Goal: Task Accomplishment & Management: Manage account settings

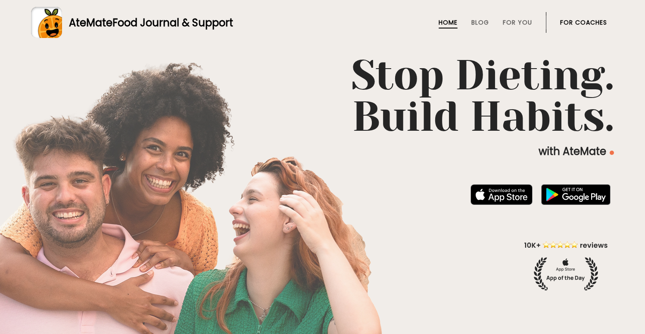
click at [591, 9] on link "AteMate Food Journal & Support" at bounding box center [322, 22] width 583 height 31
click at [589, 18] on li "For Coaches" at bounding box center [583, 22] width 47 height 21
click at [589, 22] on link "For Coaches" at bounding box center [583, 22] width 47 height 7
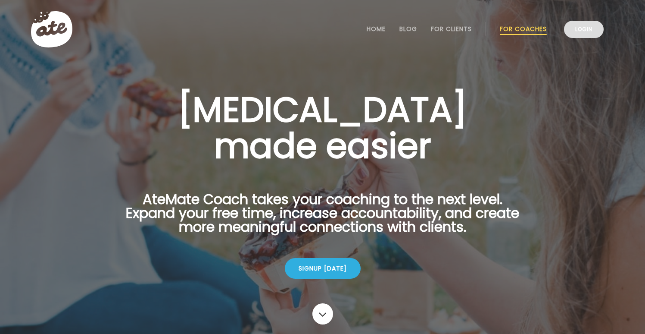
click at [589, 24] on link "Login" at bounding box center [584, 29] width 40 height 17
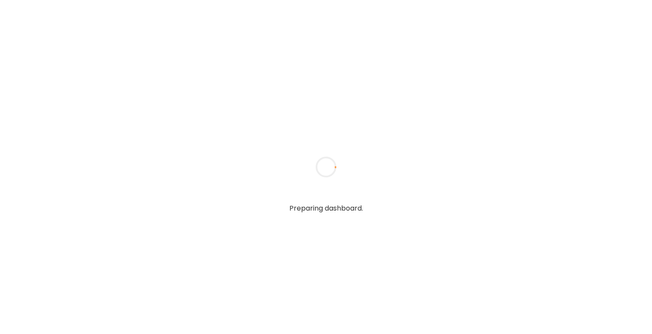
type input "**********"
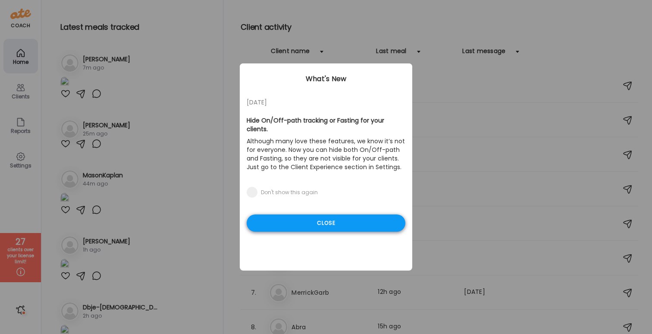
click at [330, 217] on div "Close" at bounding box center [326, 222] width 159 height 17
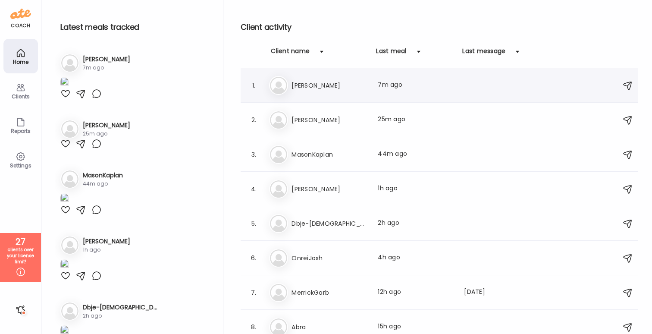
click at [335, 97] on div "1. [PERSON_NAME] Last meal: 7m ago" at bounding box center [439, 85] width 397 height 34
click at [338, 126] on div "Je Jess Last meal: 25m ago" at bounding box center [440, 119] width 343 height 19
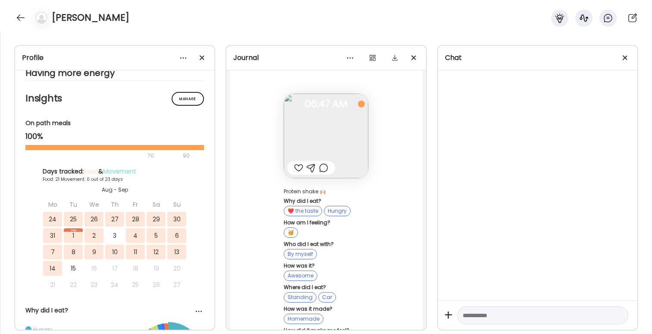
scroll to position [64348, 0]
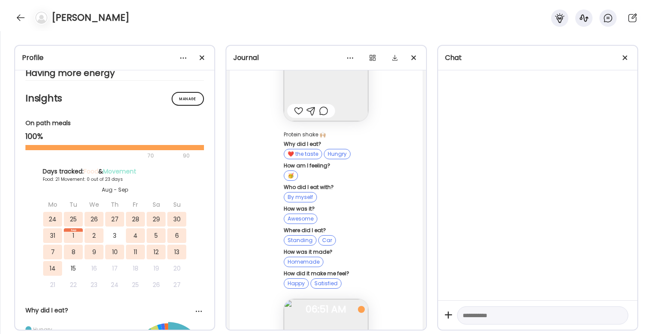
click at [22, 16] on div at bounding box center [21, 18] width 14 height 14
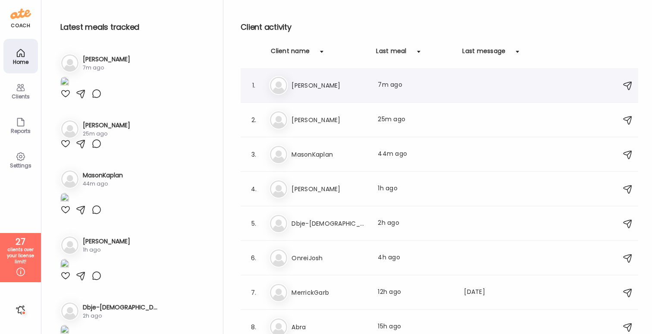
click at [306, 88] on h3 "Jess" at bounding box center [329, 85] width 76 height 10
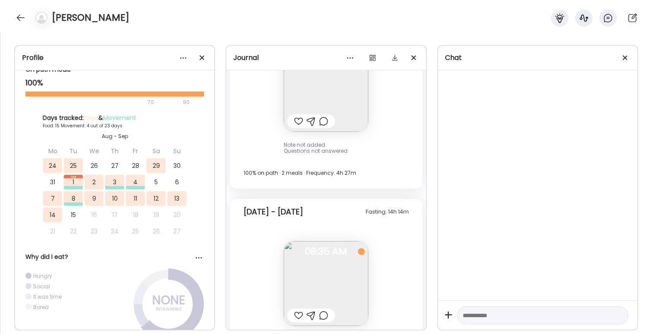
scroll to position [9503, 0]
click at [16, 19] on div at bounding box center [21, 18] width 14 height 14
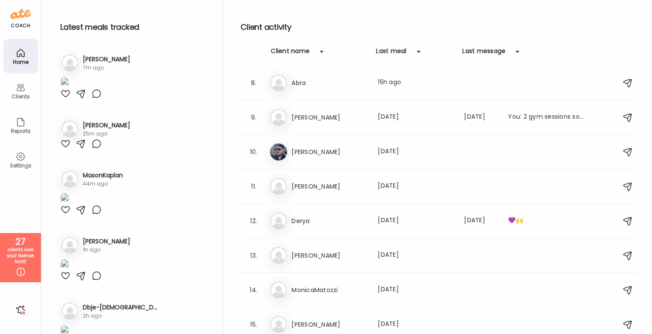
scroll to position [245, 0]
click at [348, 218] on h3 "Derya" at bounding box center [329, 219] width 76 height 10
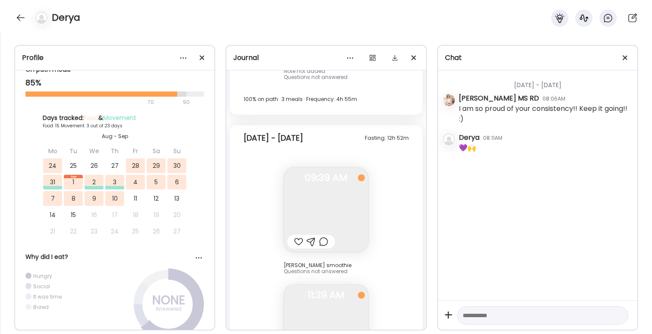
scroll to position [8428, 0]
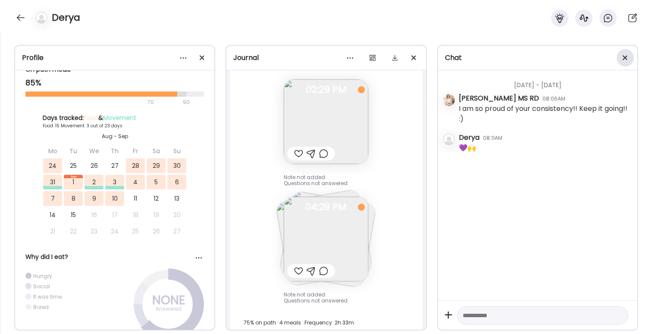
click at [627, 57] on div at bounding box center [624, 57] width 17 height 17
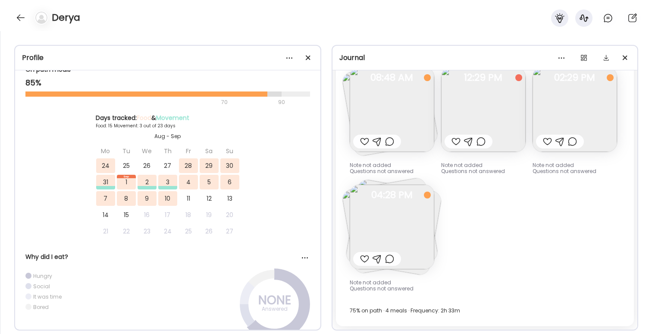
scroll to position [5404, 0]
click at [434, 242] on img at bounding box center [392, 227] width 84 height 84
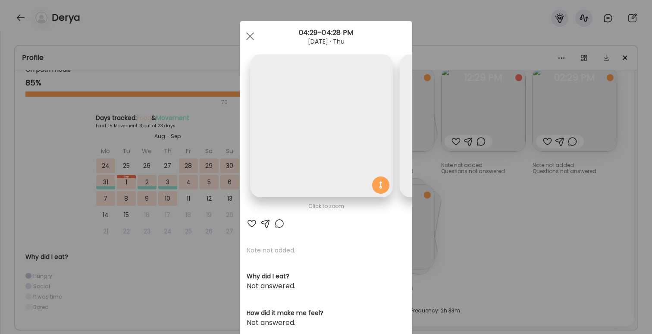
scroll to position [0, 290]
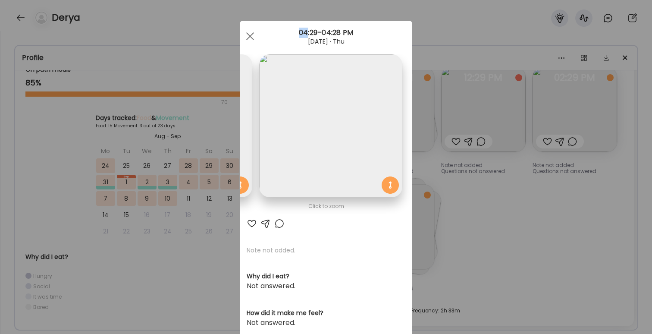
click at [497, 242] on div "Ate Coach Dashboard Wahoo! It’s official Take a moment to set up your Coach Pro…" at bounding box center [326, 167] width 652 height 334
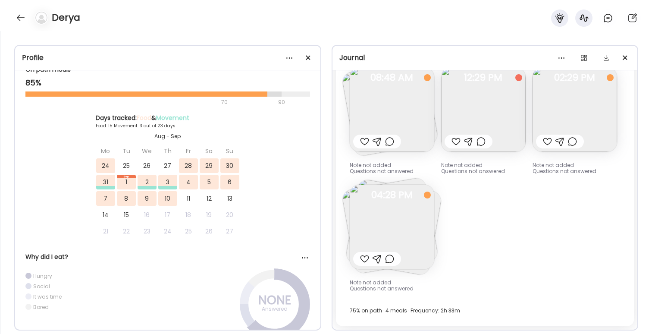
click at [434, 242] on img at bounding box center [392, 227] width 84 height 84
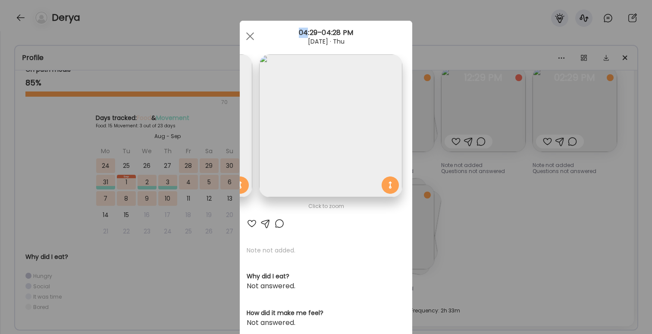
click at [563, 206] on div "Ate Coach Dashboard Wahoo! It’s official Take a moment to set up your Coach Pro…" at bounding box center [326, 167] width 652 height 334
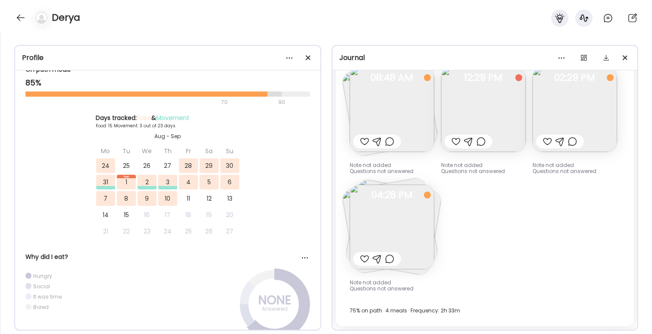
scroll to position [5398, 0]
click at [532, 152] on img at bounding box center [574, 109] width 84 height 84
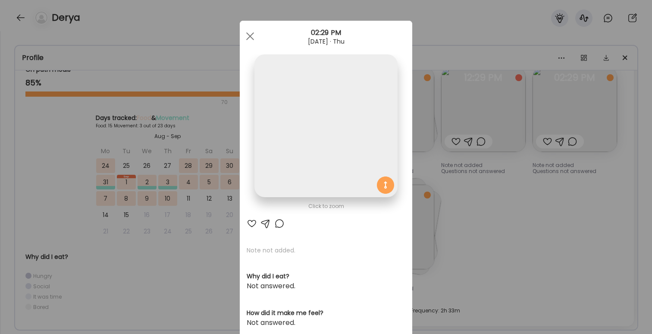
scroll to position [0, 0]
click at [548, 193] on div "Ate Coach Dashboard Wahoo! It’s official Take a moment to set up your Coach Pro…" at bounding box center [326, 167] width 652 height 334
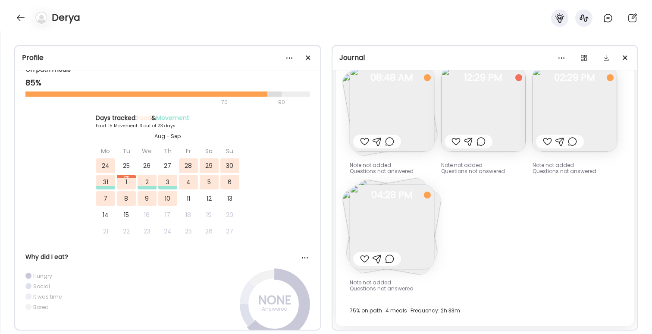
scroll to position [5354, 0]
click at [511, 152] on img at bounding box center [483, 109] width 84 height 84
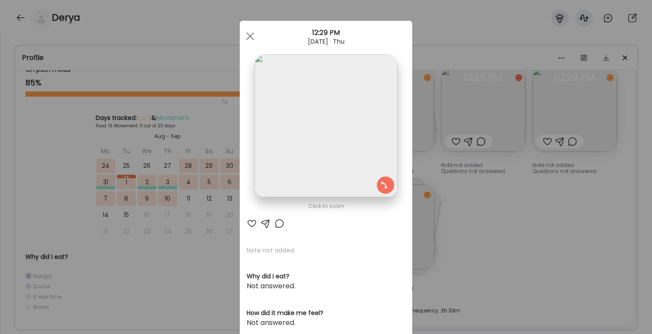
click at [560, 198] on div "Ate Coach Dashboard Wahoo! It’s official Take a moment to set up your Coach Pro…" at bounding box center [326, 167] width 652 height 334
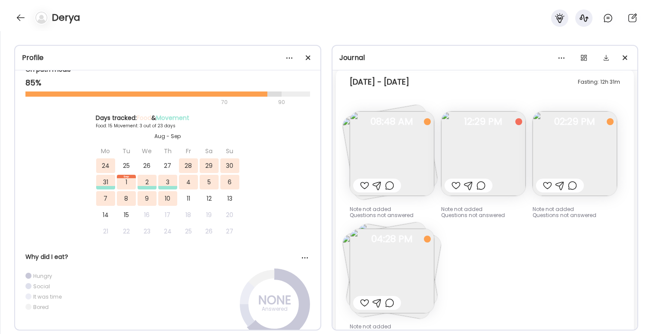
scroll to position [4316, 0]
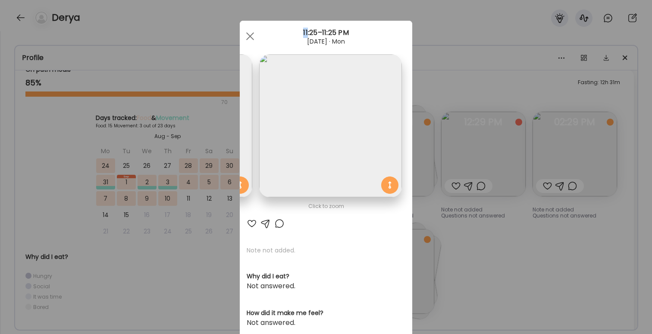
click at [538, 234] on div "Ate Coach Dashboard Wahoo! It’s official Take a moment to set up your Coach Pro…" at bounding box center [326, 167] width 652 height 334
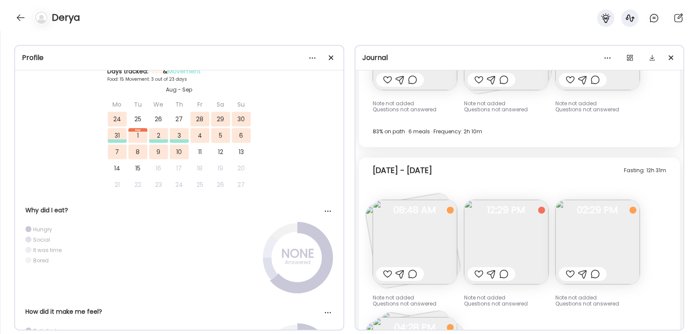
scroll to position [4348, 0]
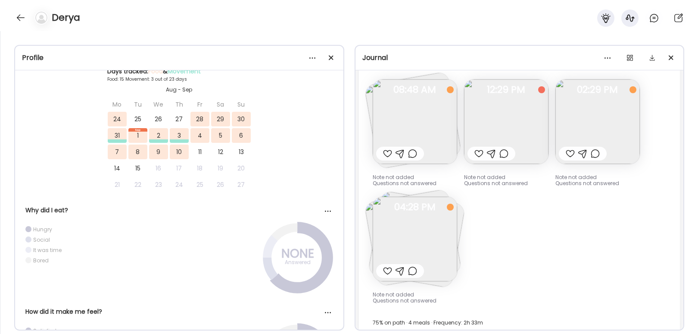
click at [440, 203] on span "04:28 PM" at bounding box center [415, 207] width 84 height 8
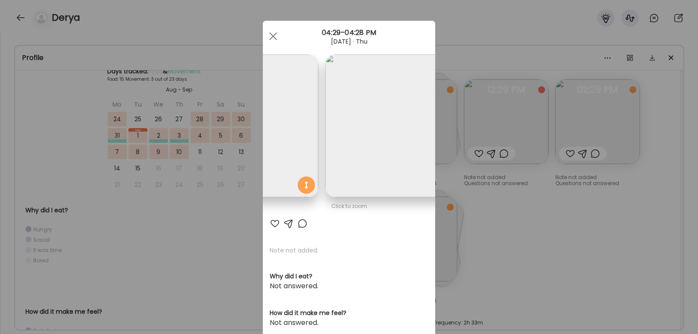
scroll to position [0, 146]
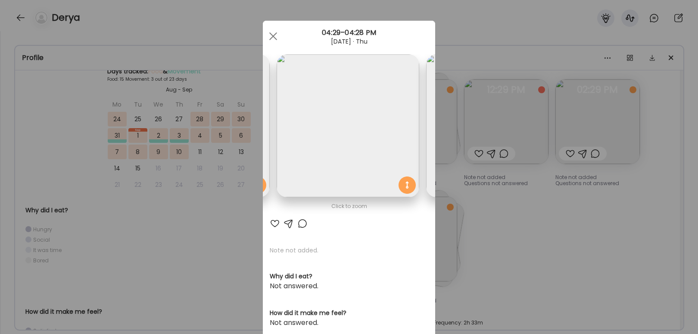
click at [583, 261] on div "Ate Coach Dashboard Wahoo! It’s official Take a moment to set up your Coach Pro…" at bounding box center [349, 167] width 698 height 334
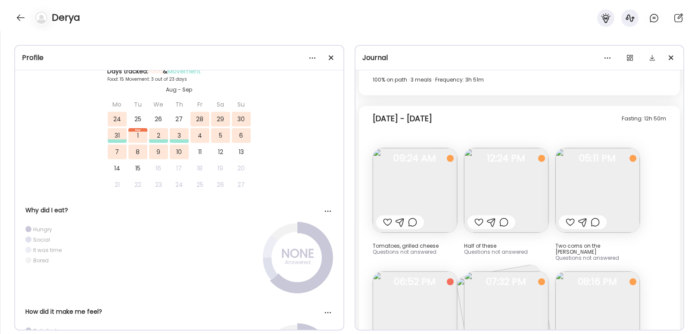
scroll to position [3966, 0]
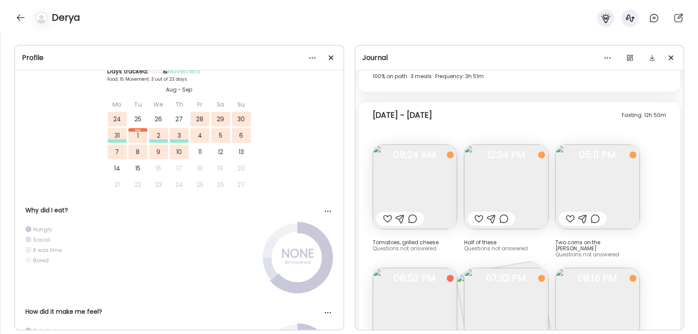
click at [516, 185] on img at bounding box center [506, 186] width 84 height 84
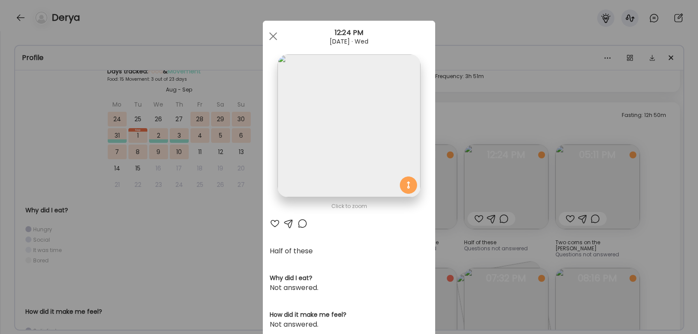
click at [546, 110] on div "Ate Coach Dashboard Wahoo! It’s official Take a moment to set up your Coach Pro…" at bounding box center [349, 167] width 698 height 334
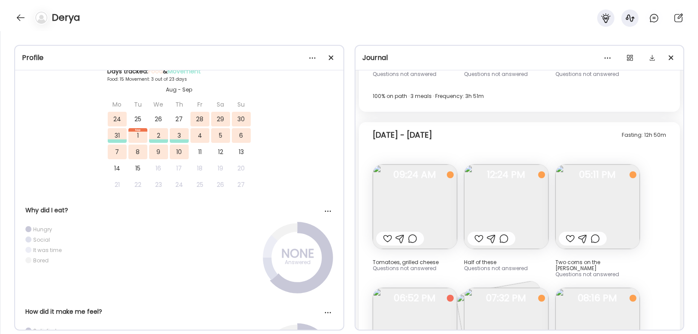
scroll to position [3977, 0]
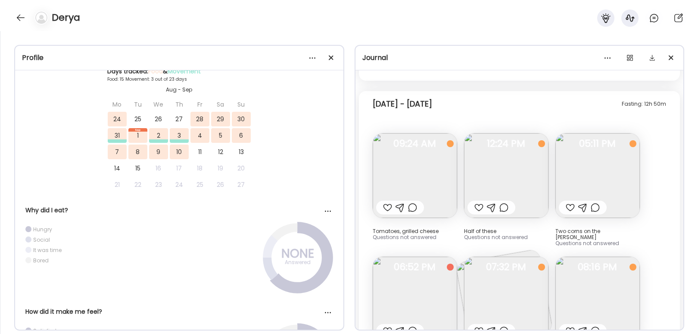
click at [490, 180] on img at bounding box center [506, 175] width 84 height 84
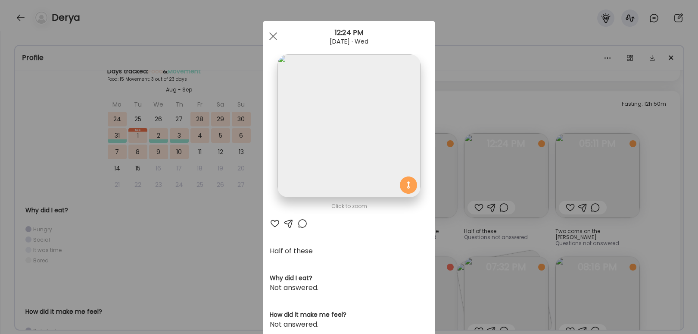
click at [587, 108] on div "Ate Coach Dashboard Wahoo! It’s official Take a moment to set up your Coach Pro…" at bounding box center [349, 167] width 698 height 334
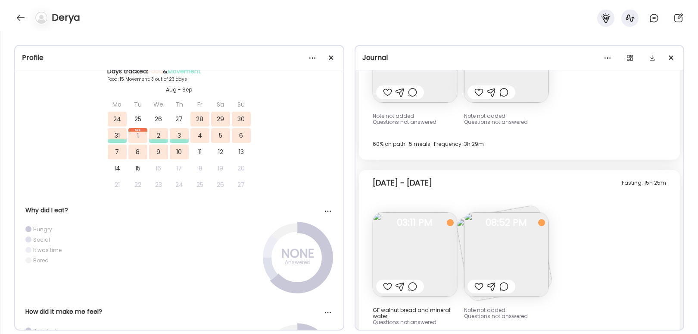
scroll to position [2960, 0]
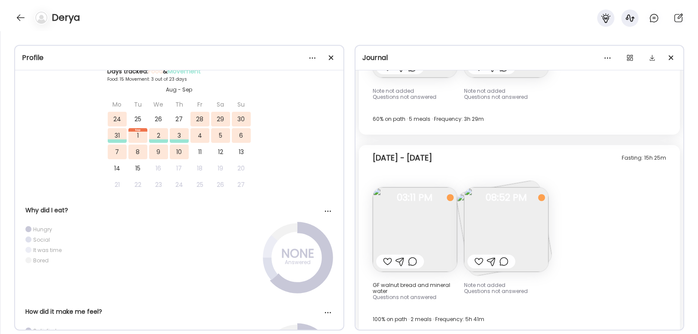
click at [528, 172] on div "Fasting: 15h 25m Saturday - Sep 06 GF walnut bread and mineral water Questions …" at bounding box center [520, 240] width 322 height 190
click at [525, 187] on img at bounding box center [506, 229] width 84 height 84
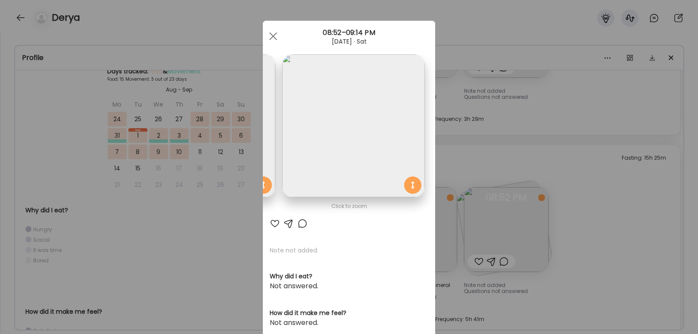
scroll to position [0, 0]
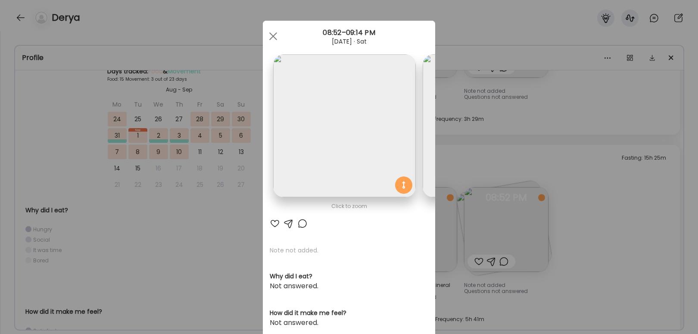
click at [601, 203] on div "Ate Coach Dashboard Wahoo! It’s official Take a moment to set up your Coach Pro…" at bounding box center [349, 167] width 698 height 334
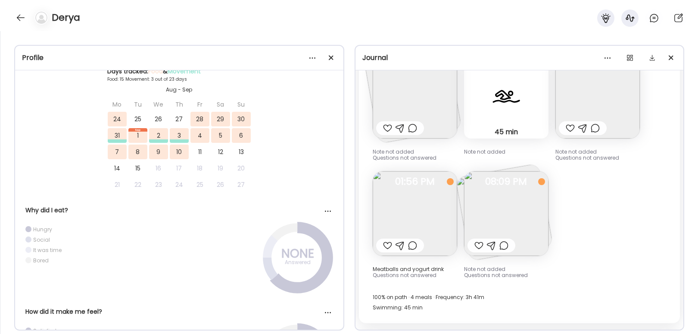
scroll to position [2461, 0]
click at [410, 197] on img at bounding box center [415, 213] width 84 height 84
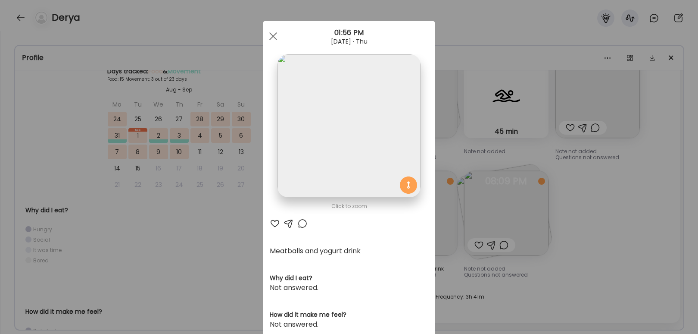
click at [636, 176] on div "Ate Coach Dashboard Wahoo! It’s official Take a moment to set up your Coach Pro…" at bounding box center [349, 167] width 698 height 334
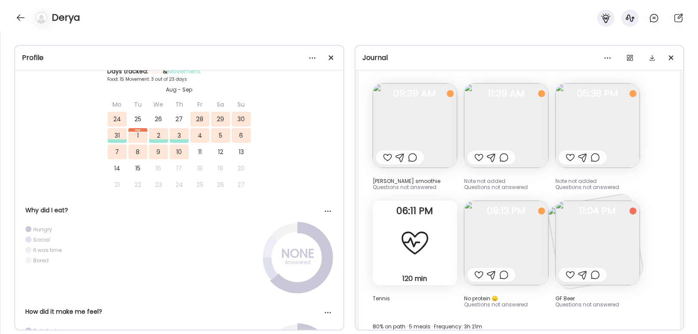
scroll to position [2109, 0]
click at [504, 112] on img at bounding box center [506, 126] width 84 height 84
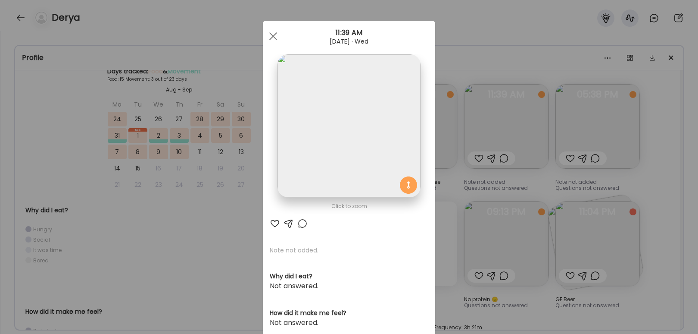
click at [651, 58] on div "Ate Coach Dashboard Wahoo! It’s official Take a moment to set up your Coach Pro…" at bounding box center [349, 167] width 698 height 334
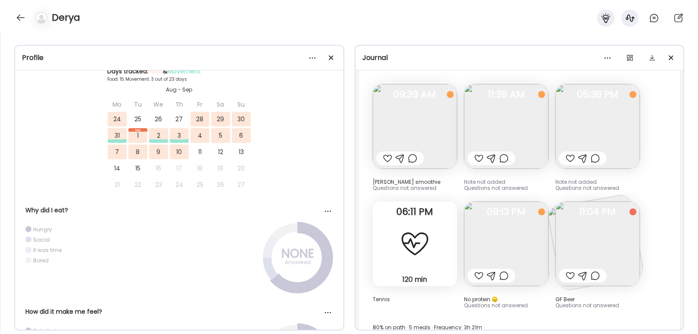
click at [619, 100] on img at bounding box center [598, 126] width 84 height 84
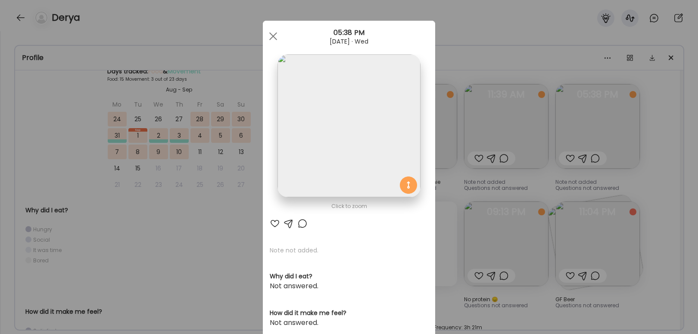
click at [651, 147] on div "Ate Coach Dashboard Wahoo! It’s official Take a moment to set up your Coach Pro…" at bounding box center [349, 167] width 698 height 334
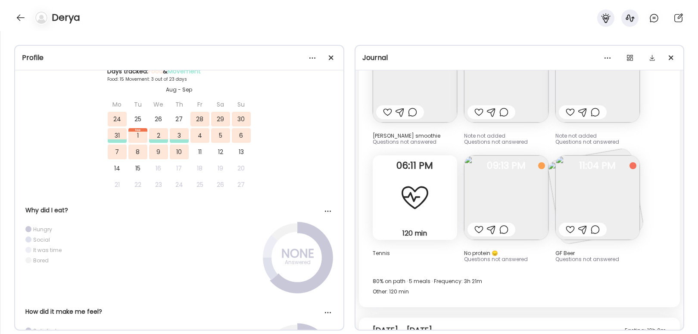
scroll to position [2157, 0]
click at [613, 194] on img at bounding box center [598, 195] width 84 height 84
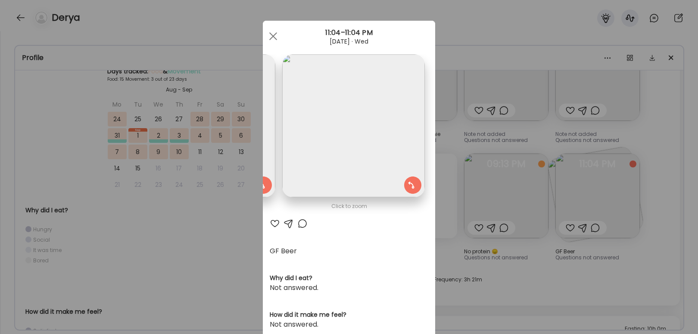
scroll to position [0, 0]
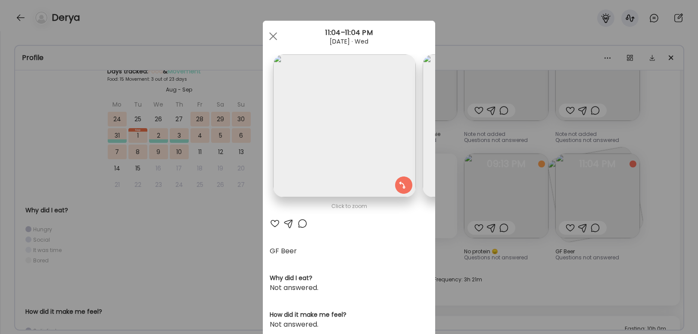
click at [578, 202] on div "Ate Coach Dashboard Wahoo! It’s official Take a moment to set up your Coach Pro…" at bounding box center [349, 167] width 698 height 334
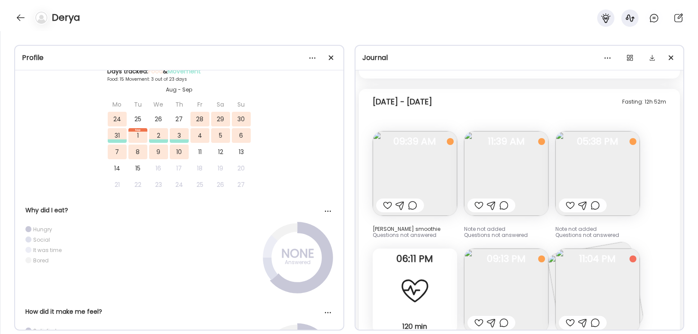
scroll to position [2061, 0]
click at [619, 176] on img at bounding box center [598, 173] width 84 height 84
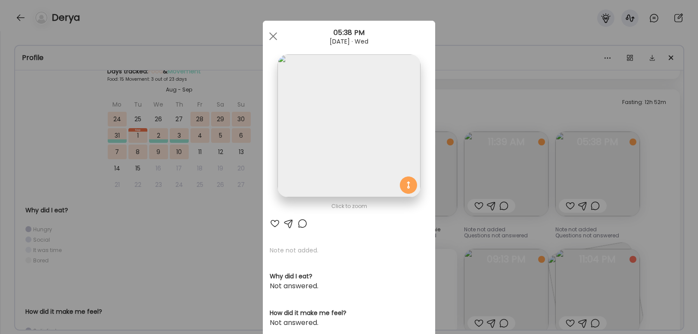
click at [610, 166] on div "Ate Coach Dashboard Wahoo! It’s official Take a moment to set up your Coach Pro…" at bounding box center [349, 167] width 698 height 334
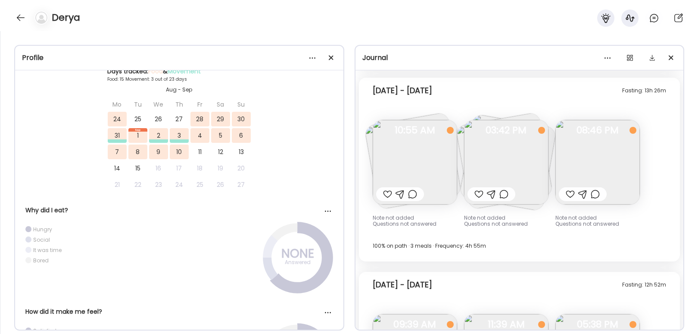
scroll to position [1878, 0]
click at [399, 178] on img at bounding box center [415, 163] width 84 height 84
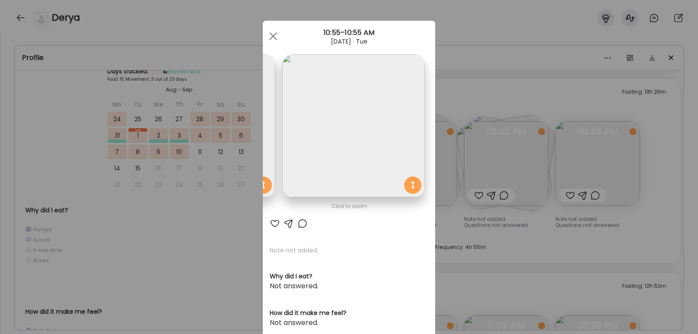
scroll to position [0, 0]
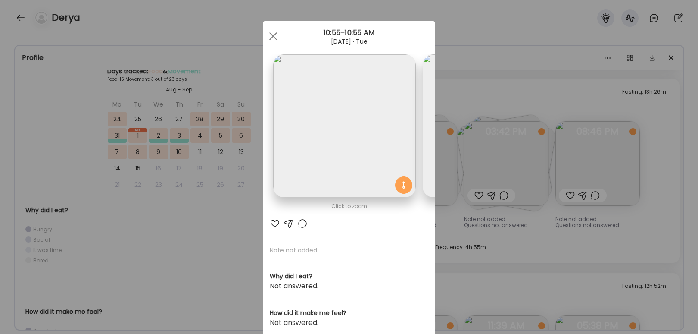
click at [597, 221] on div "Ate Coach Dashboard Wahoo! It’s official Take a moment to set up your Coach Pro…" at bounding box center [349, 167] width 698 height 334
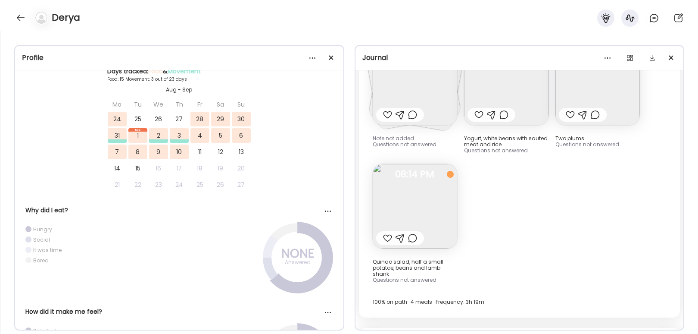
scroll to position [775, 0]
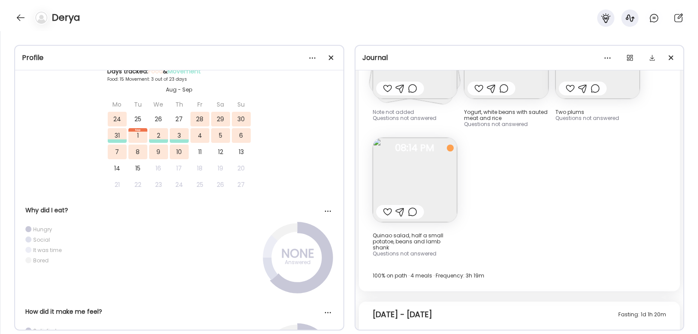
click at [422, 186] on img at bounding box center [415, 180] width 84 height 84
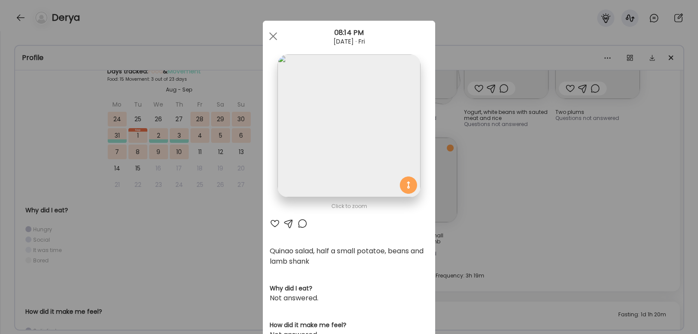
click at [507, 206] on div "Ate Coach Dashboard Wahoo! It’s official Take a moment to set up your Coach Pro…" at bounding box center [349, 167] width 698 height 334
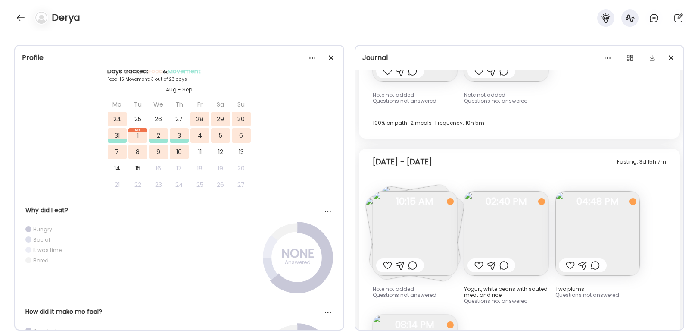
scroll to position [597, 0]
click at [527, 220] on img at bounding box center [506, 234] width 84 height 84
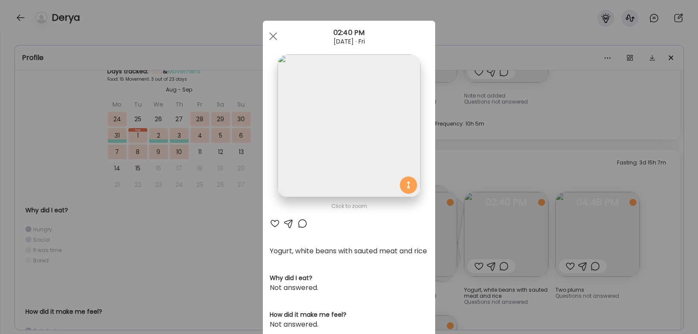
click at [578, 173] on div "Ate Coach Dashboard Wahoo! It’s official Take a moment to set up your Coach Pro…" at bounding box center [349, 167] width 698 height 334
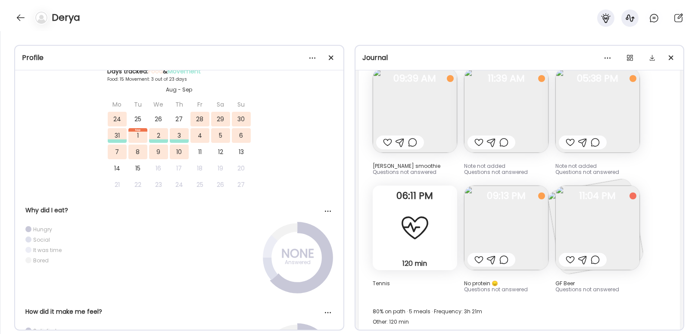
scroll to position [2120, 0]
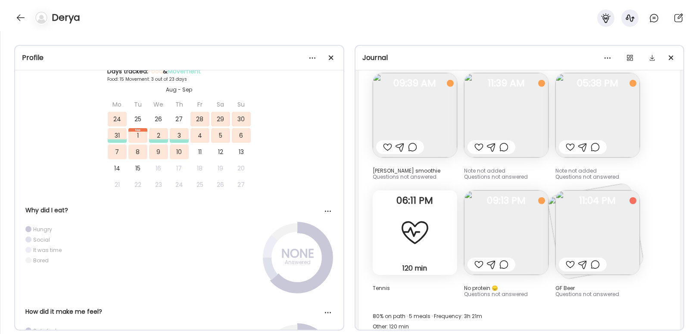
click at [591, 220] on img at bounding box center [598, 232] width 84 height 84
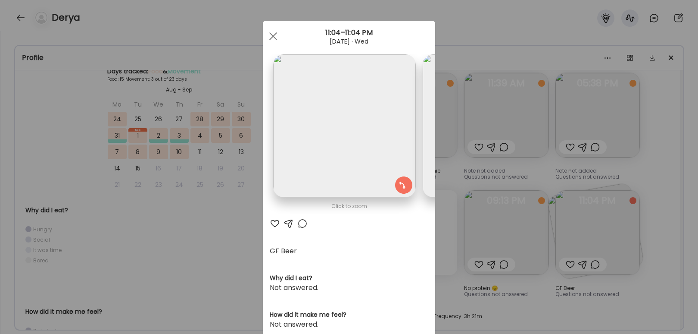
scroll to position [0, 141]
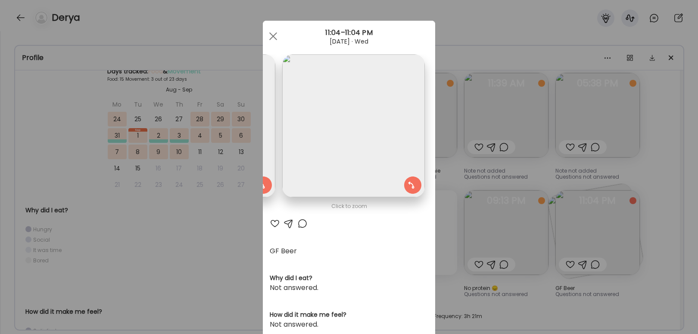
click at [610, 179] on div "Ate Coach Dashboard Wahoo! It’s official Take a moment to set up your Coach Pro…" at bounding box center [349, 167] width 698 height 334
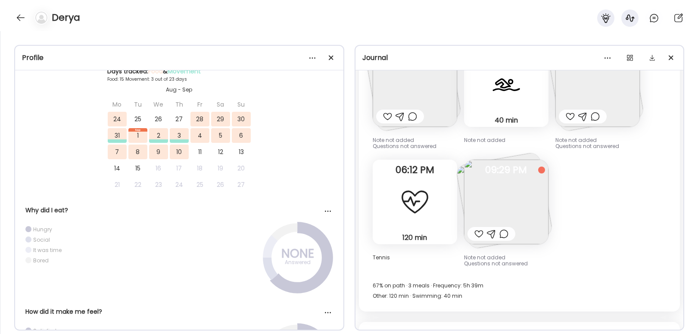
scroll to position [1614, 0]
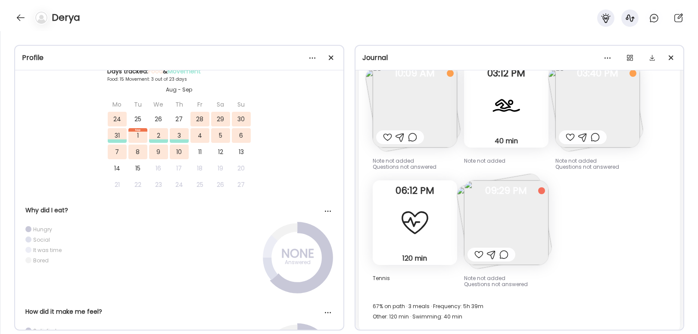
click at [513, 194] on img at bounding box center [506, 222] width 84 height 84
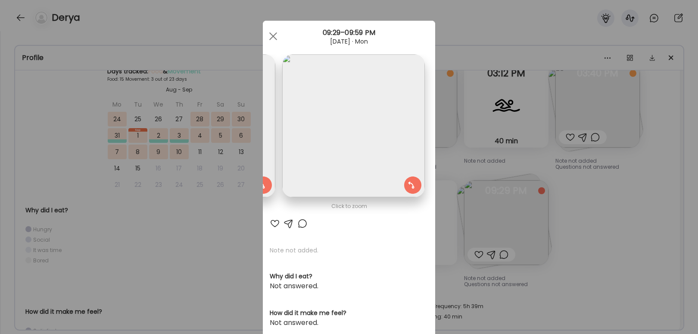
scroll to position [0, 0]
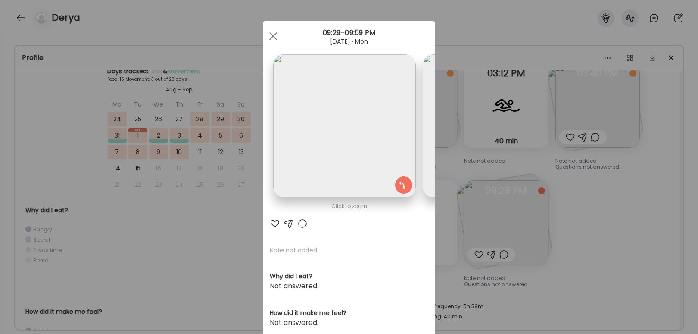
click at [593, 206] on div "Ate Coach Dashboard Wahoo! It’s official Take a moment to set up your Coach Pro…" at bounding box center [349, 167] width 698 height 334
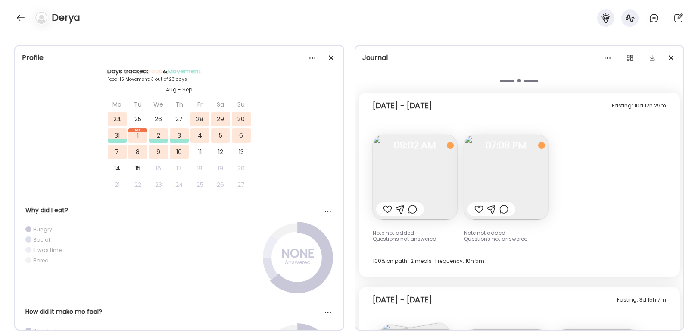
scroll to position [461, 0]
